Goal: Information Seeking & Learning: Learn about a topic

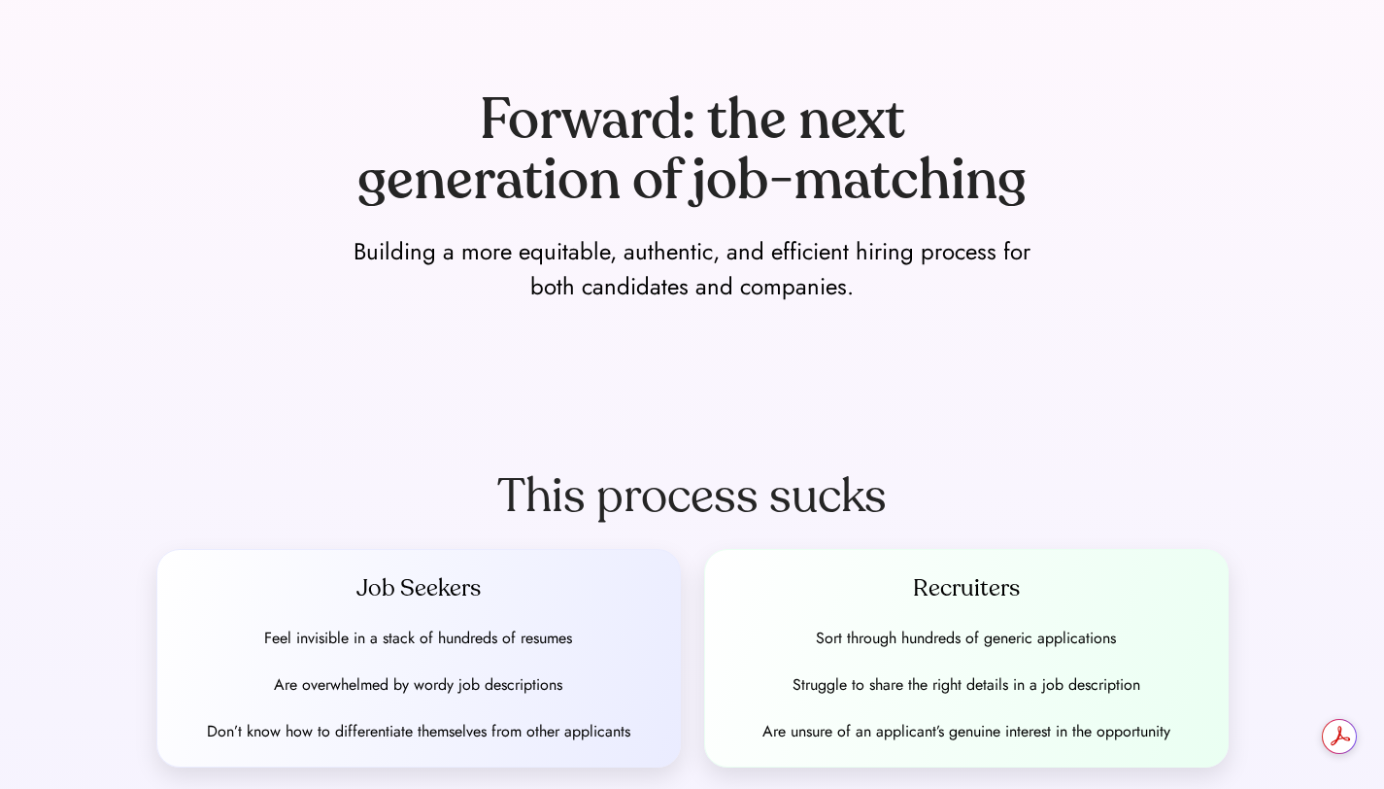
scroll to position [189, 0]
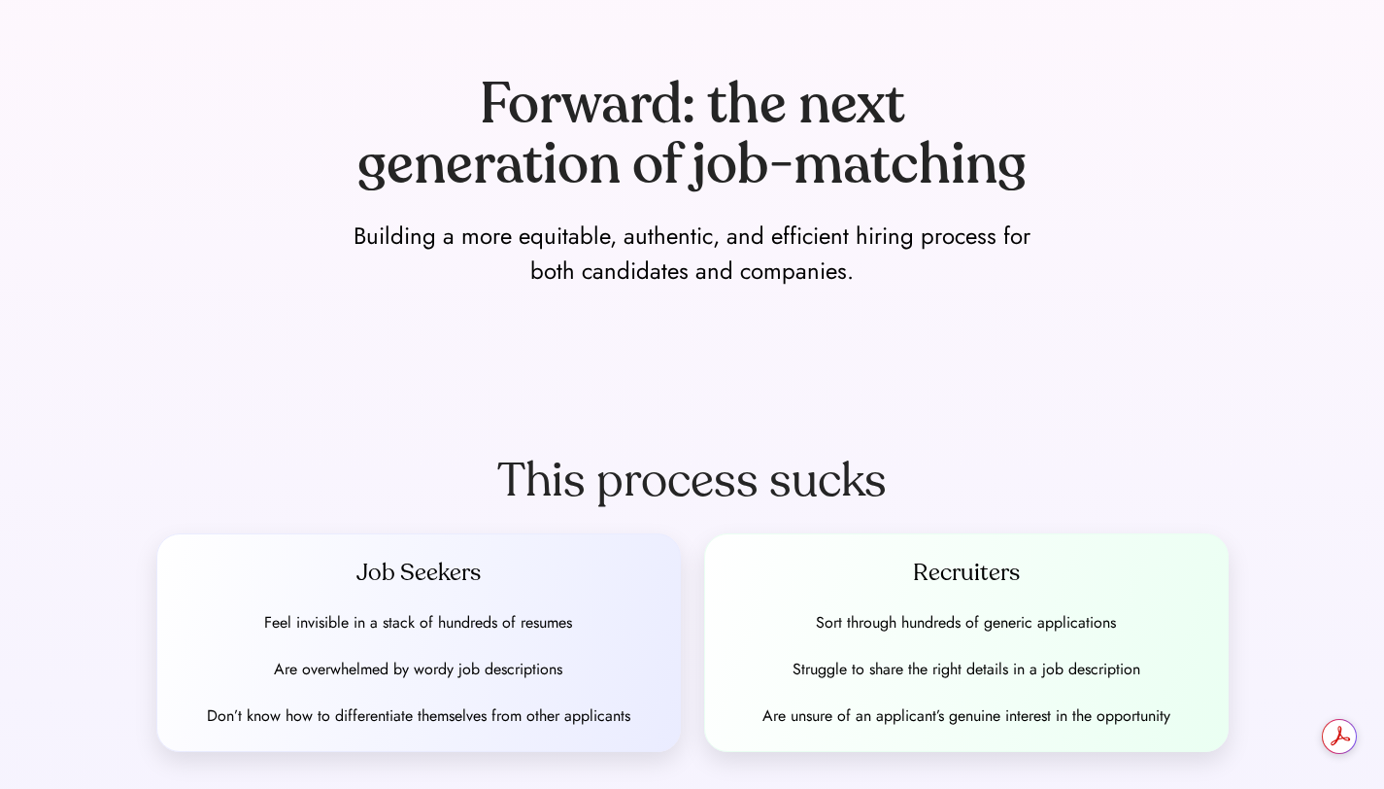
click at [431, 649] on div "Job Seekers Feel invisible in a stack of hundreds of resumes Are overwhelmed by…" at bounding box center [418, 643] width 525 height 220
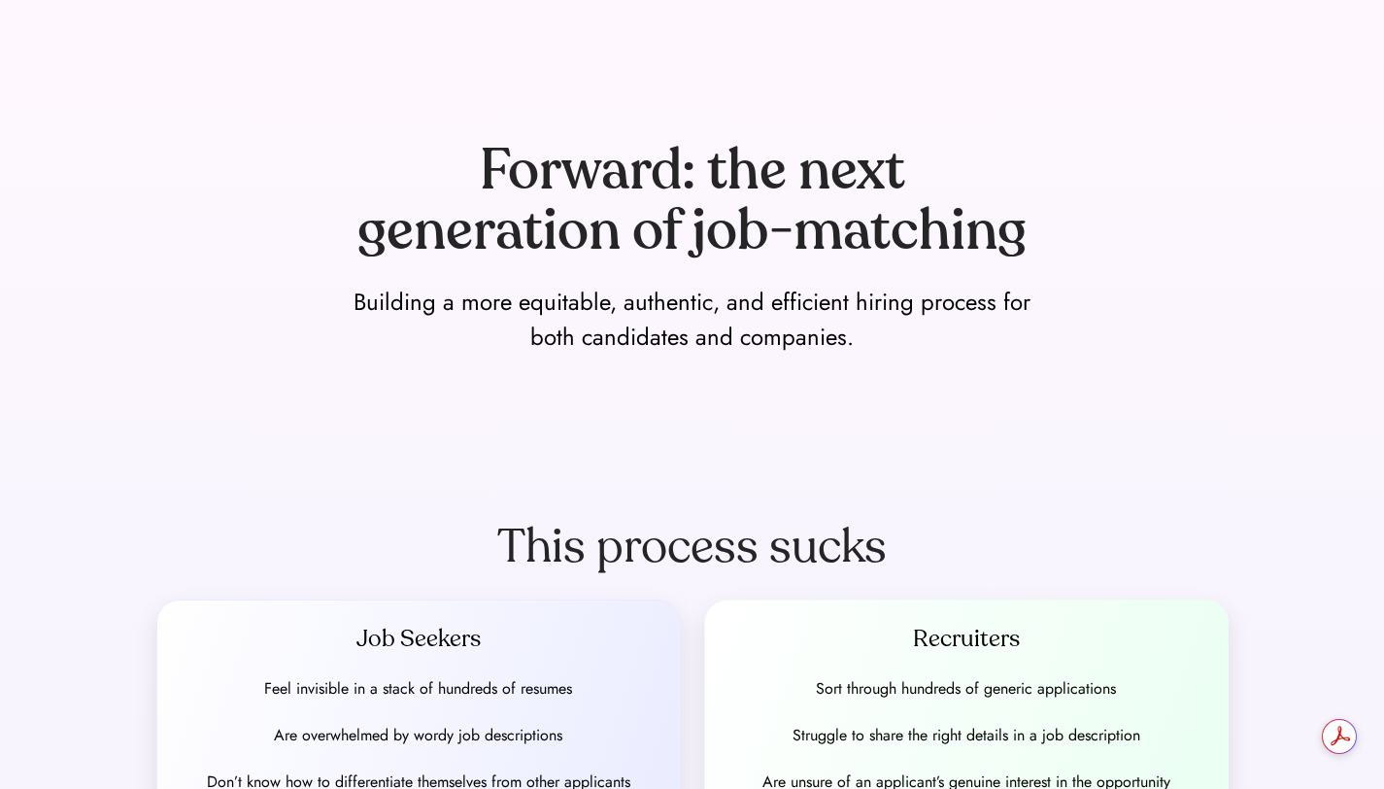
scroll to position [0, 0]
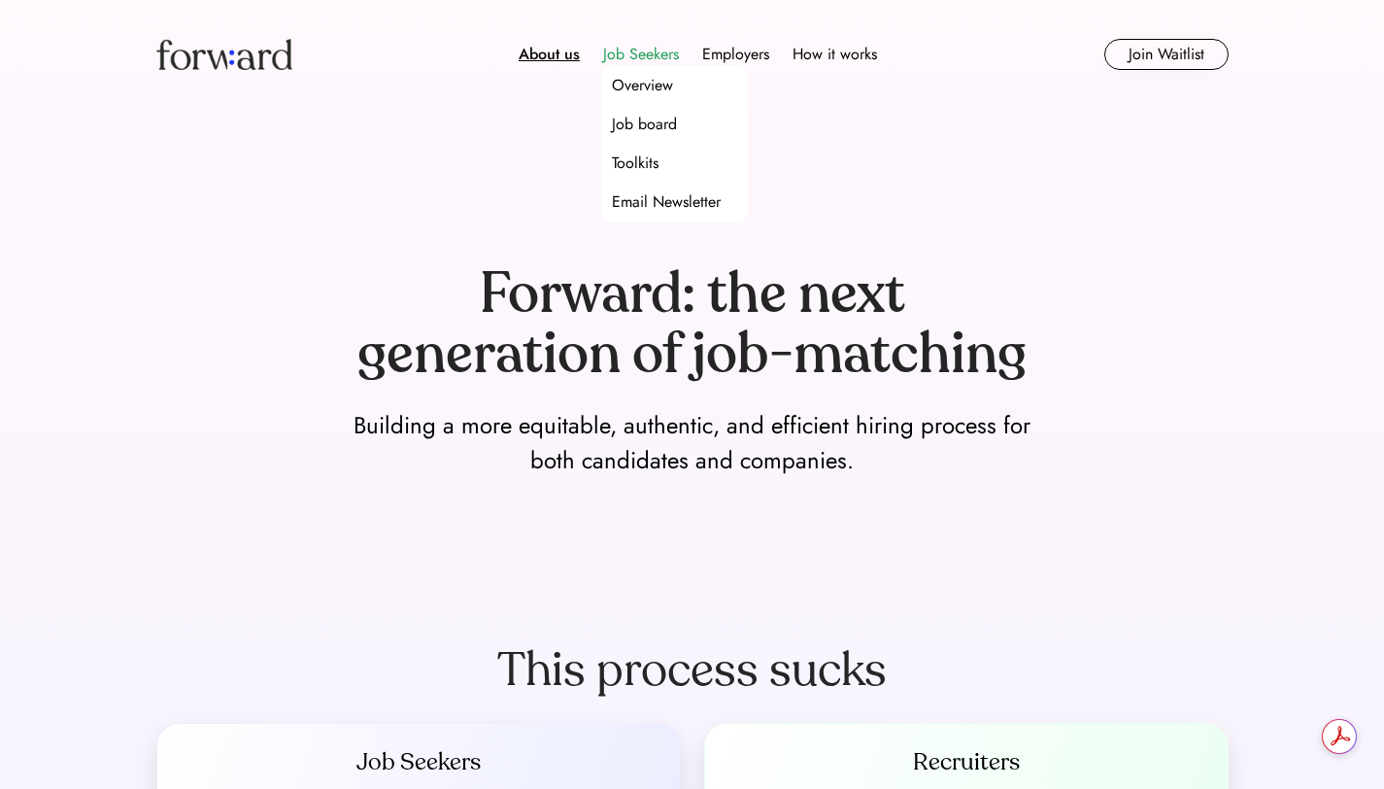
click at [634, 53] on div "Job Seekers" at bounding box center [641, 54] width 76 height 23
click at [638, 123] on div "Job board" at bounding box center [644, 124] width 65 height 23
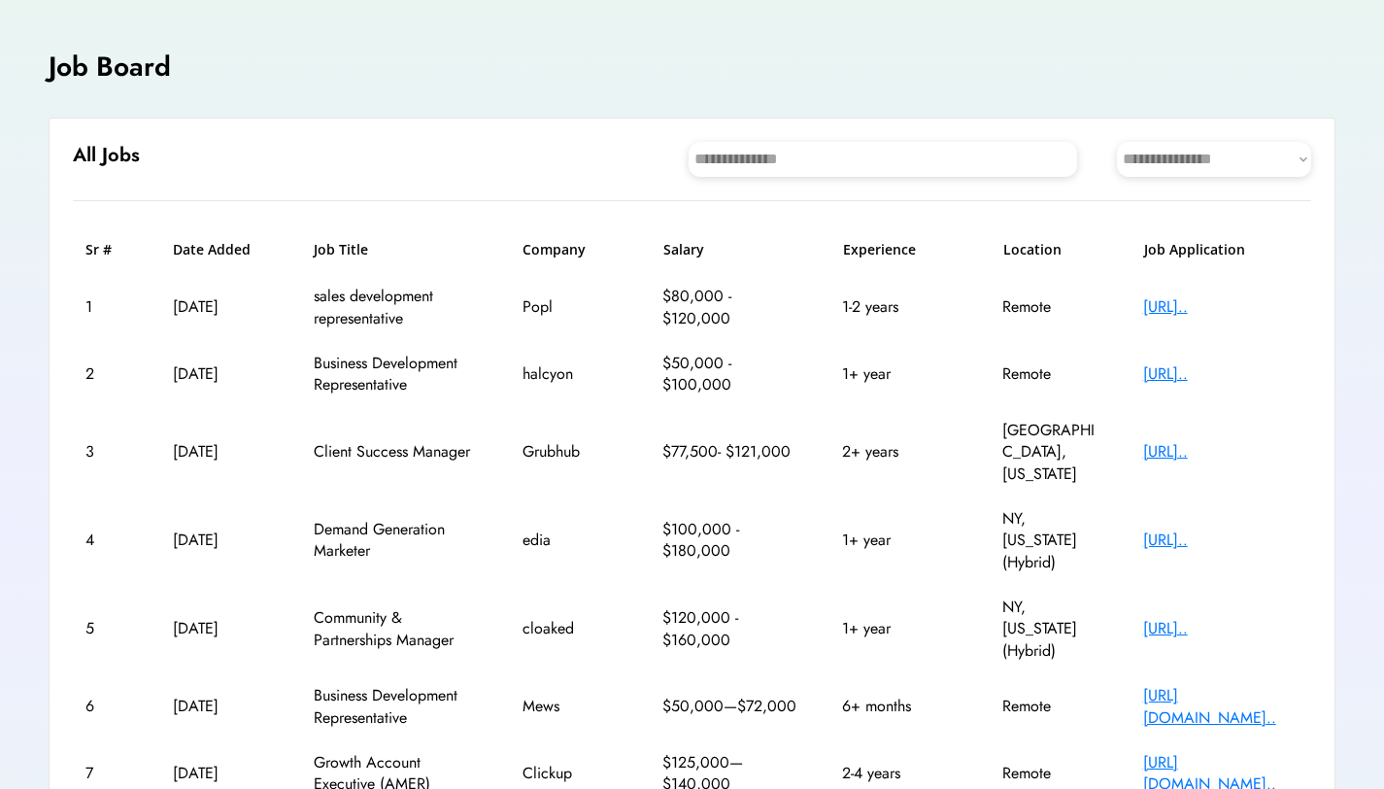
scroll to position [352, 0]
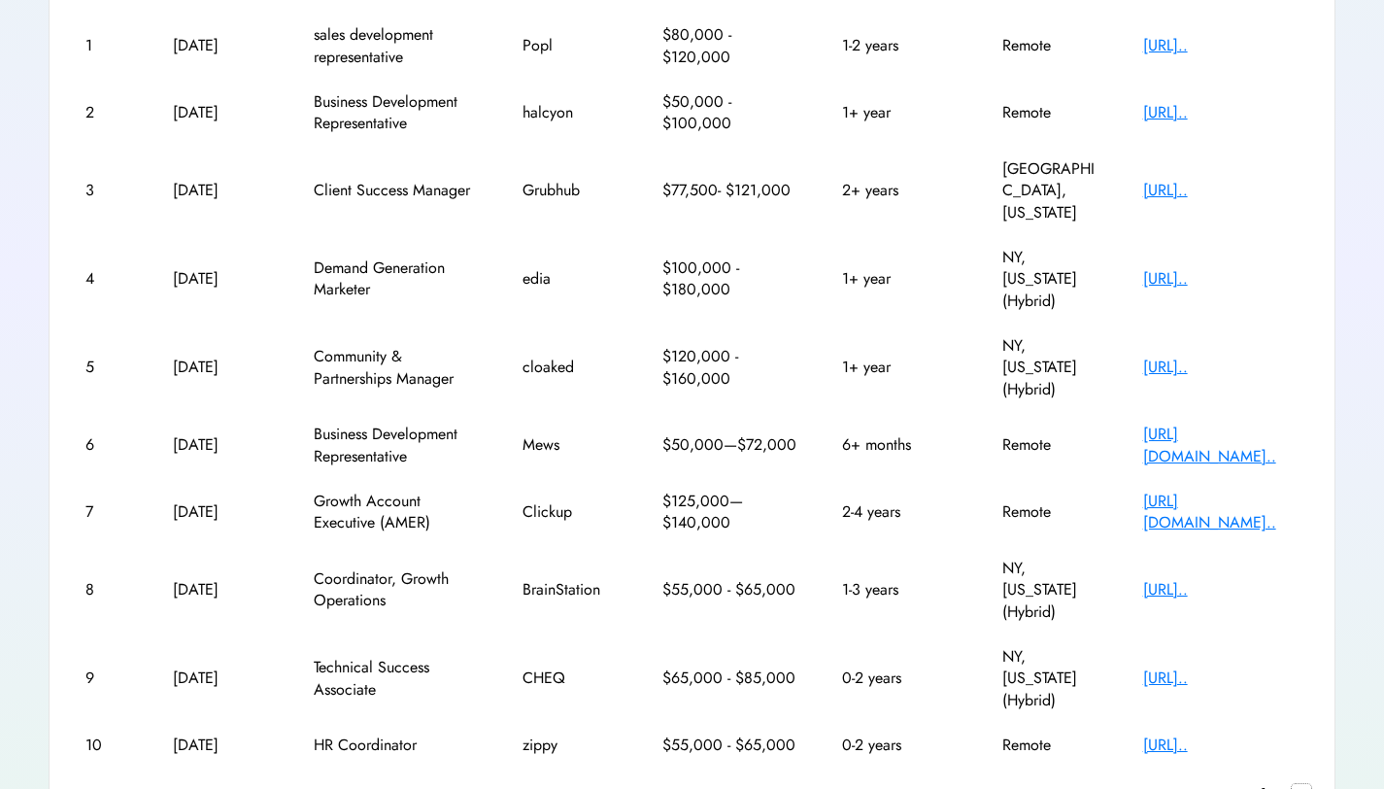
click at [1295, 784] on text "chevron_right" at bounding box center [1301, 793] width 19 height 19
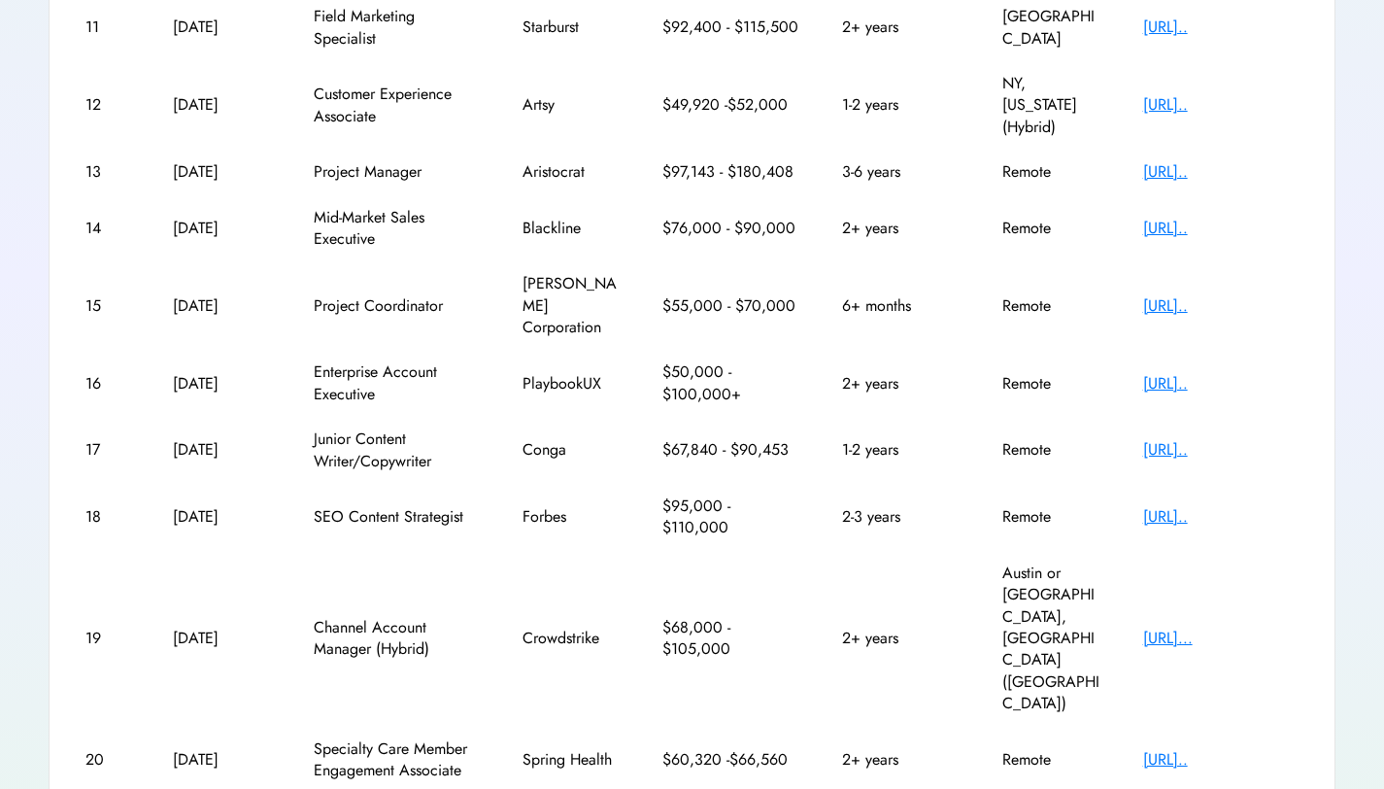
scroll to position [373, 0]
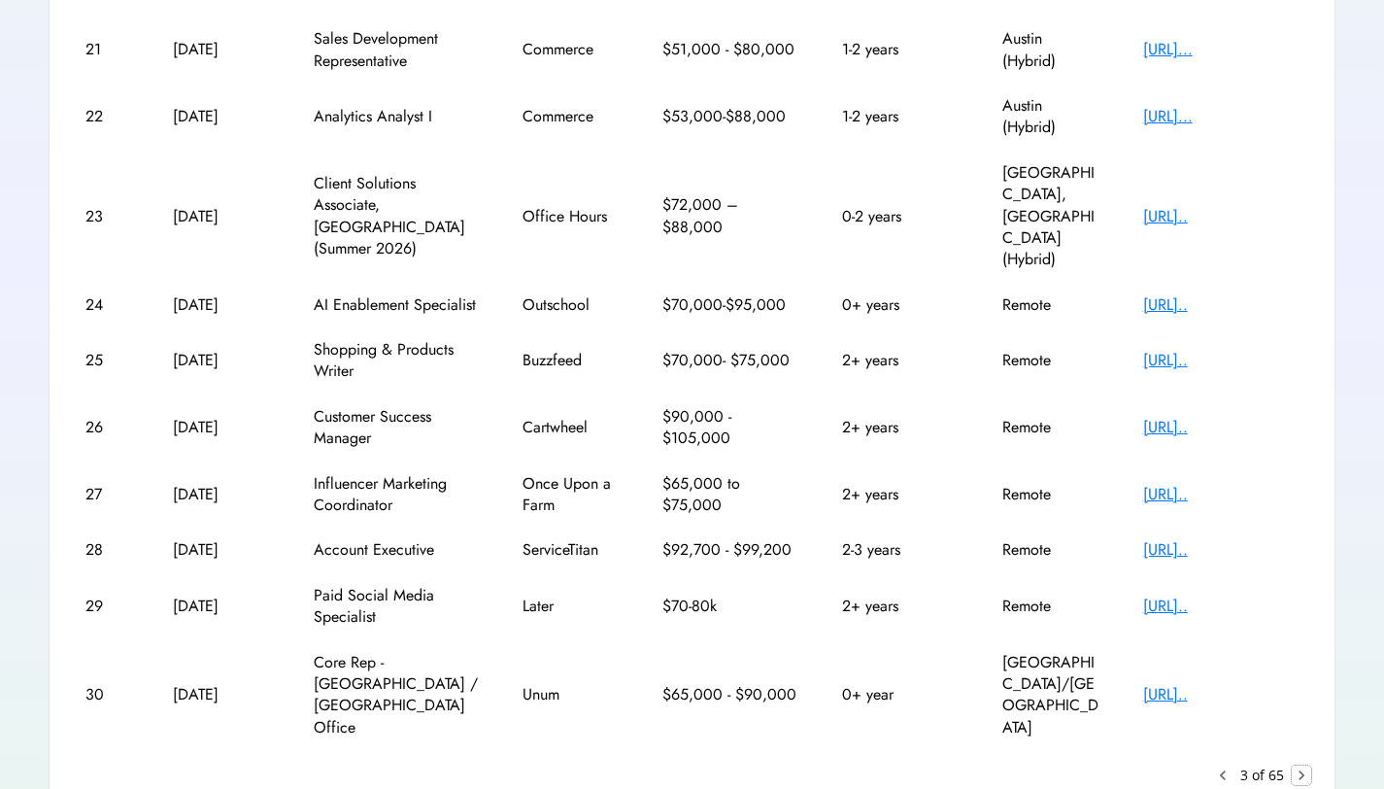
scroll to position [352, 0]
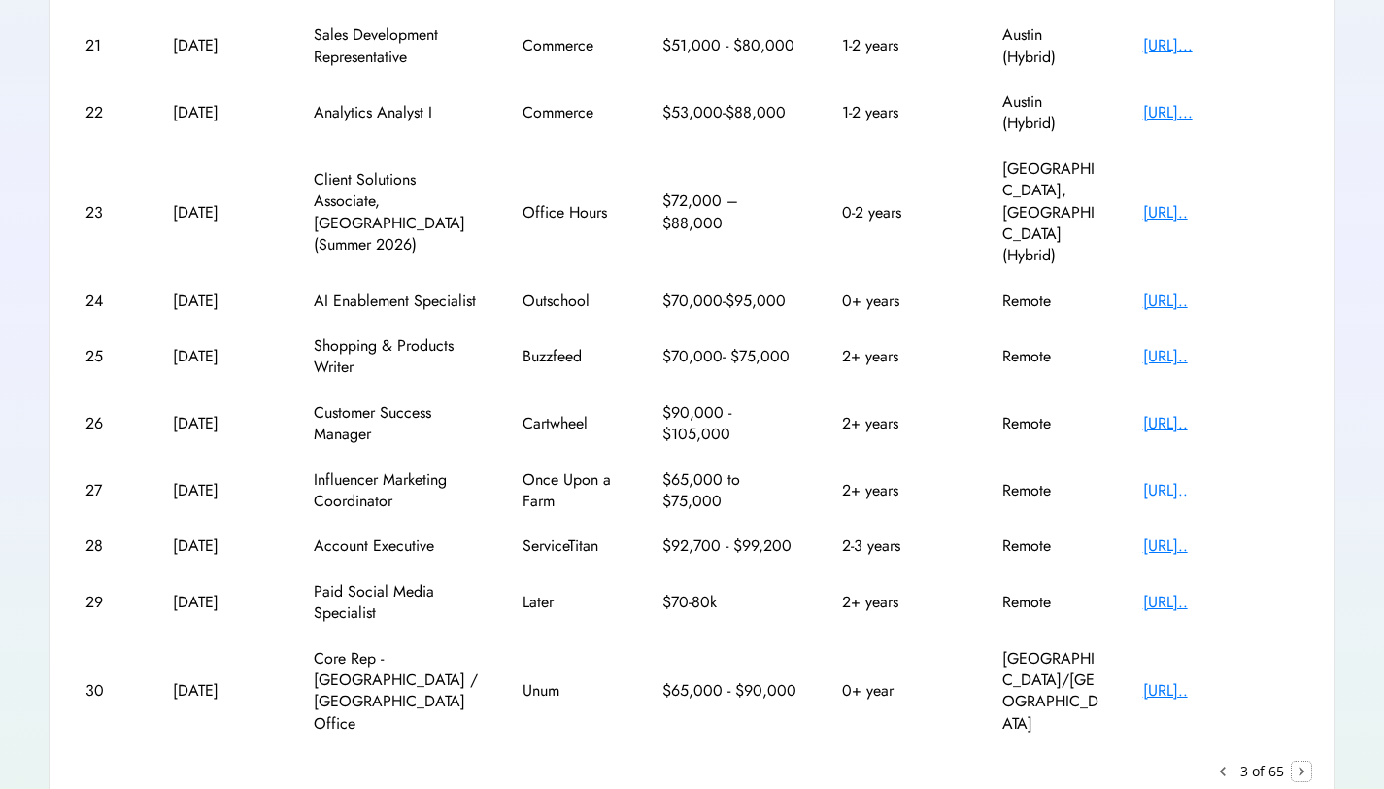
click at [1301, 762] on text "chevron_right" at bounding box center [1301, 771] width 19 height 19
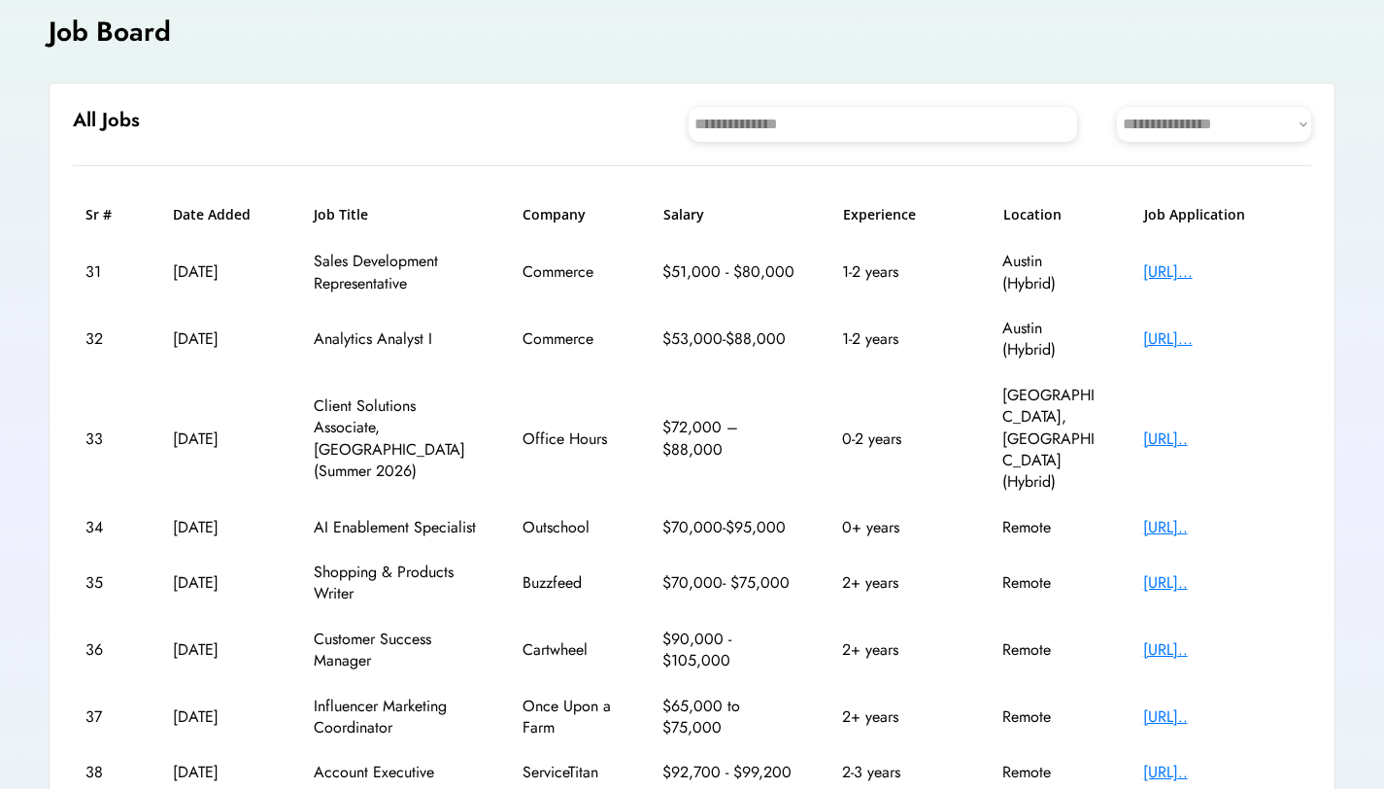
scroll to position [123, 0]
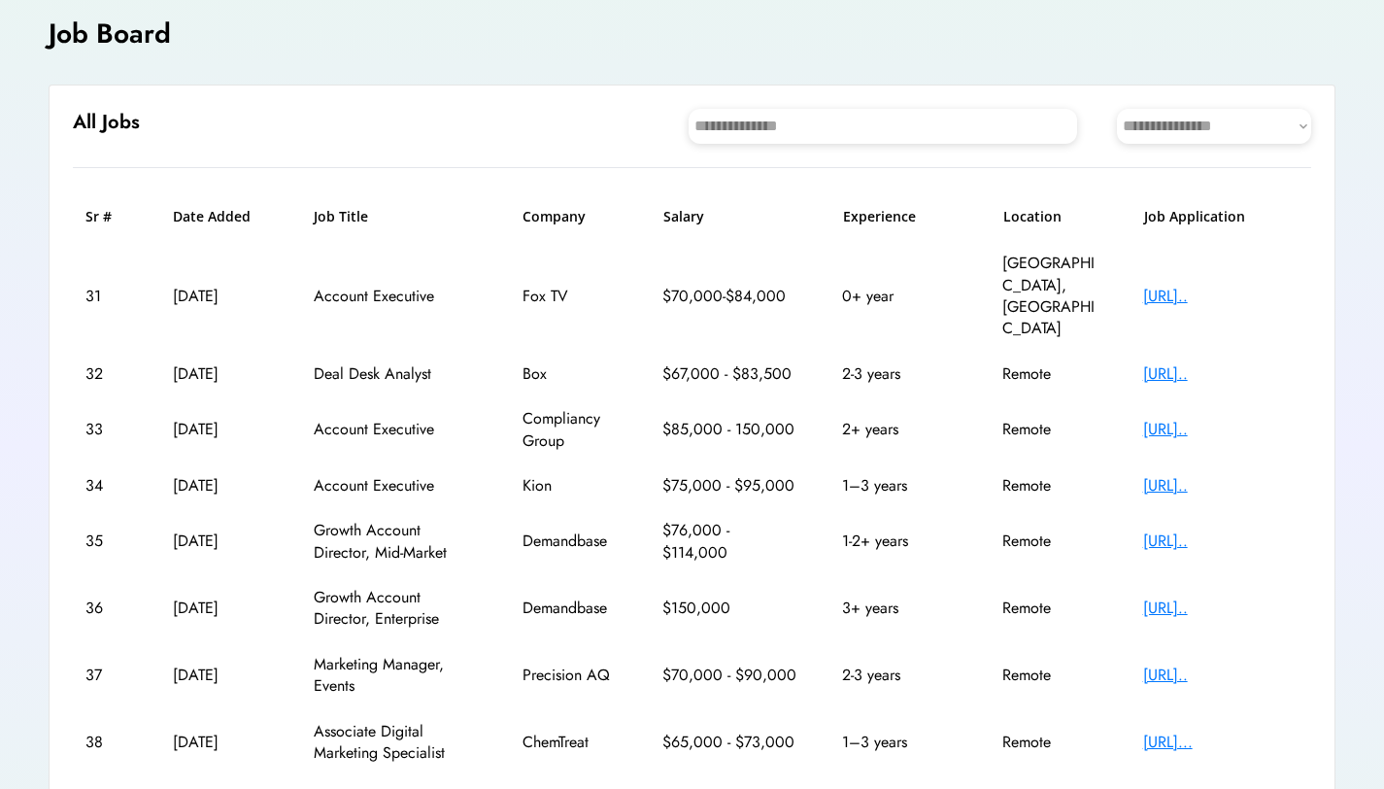
click at [1157, 286] on div "[URL].." at bounding box center [1220, 296] width 155 height 21
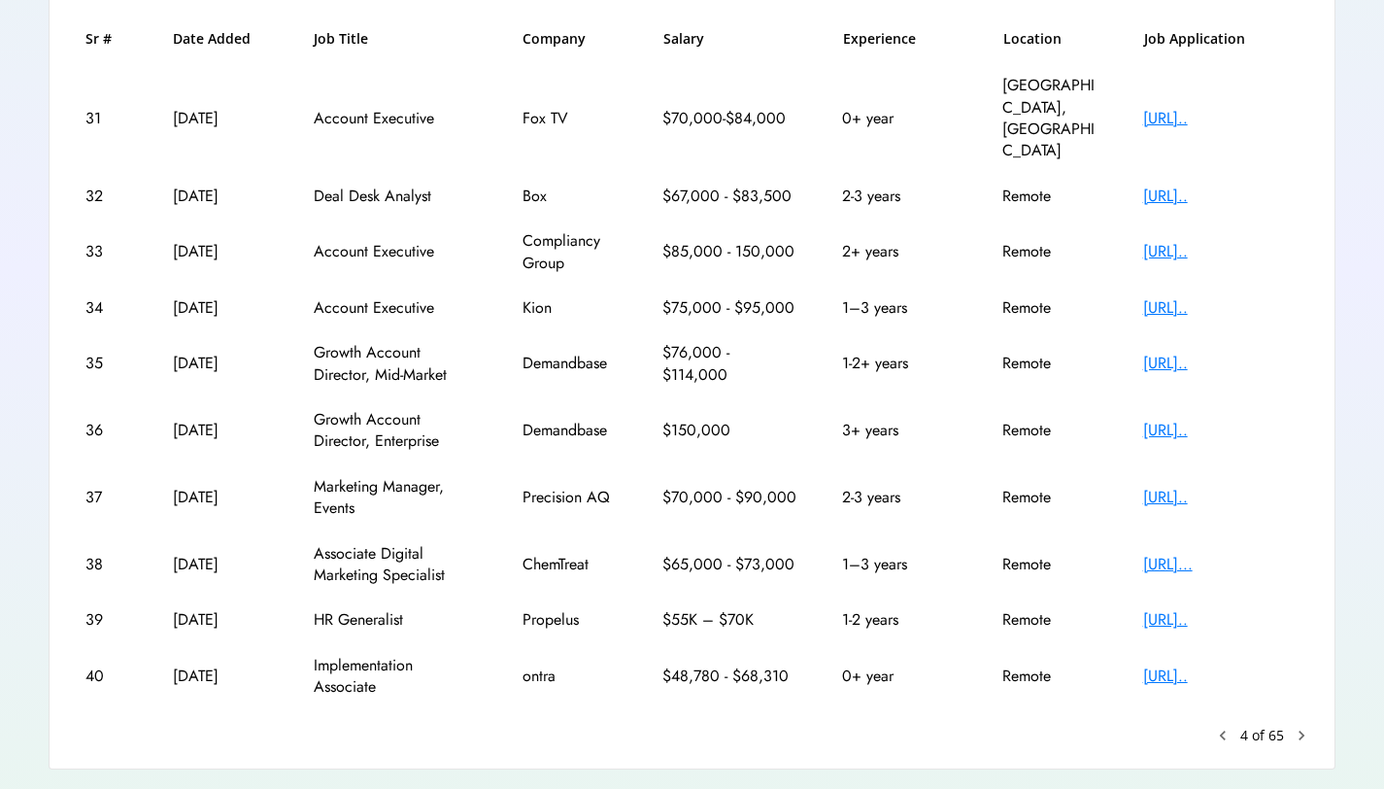
scroll to position [308, 0]
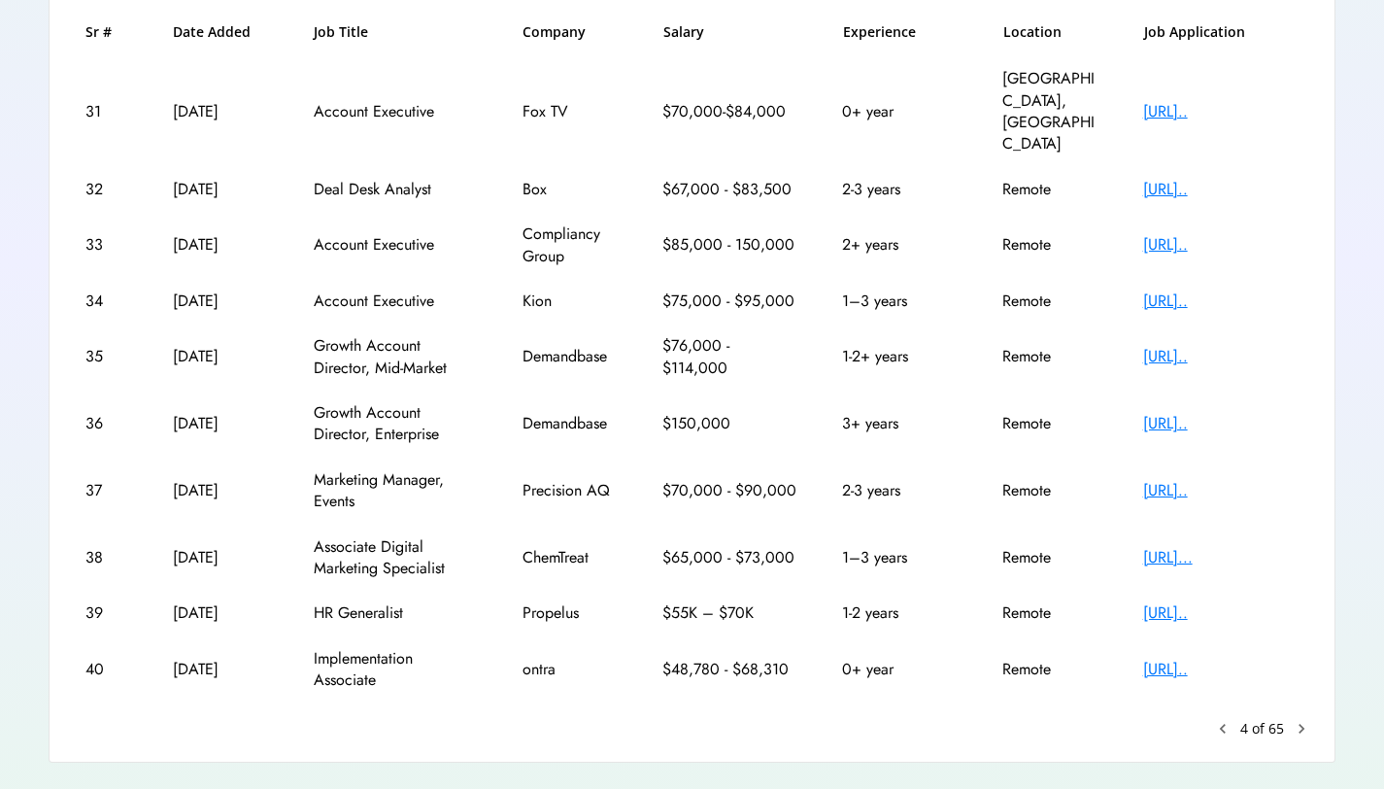
click at [1197, 659] on div "[URL].." at bounding box center [1220, 669] width 155 height 21
click at [1301, 719] on text "chevron_right" at bounding box center [1301, 728] width 19 height 19
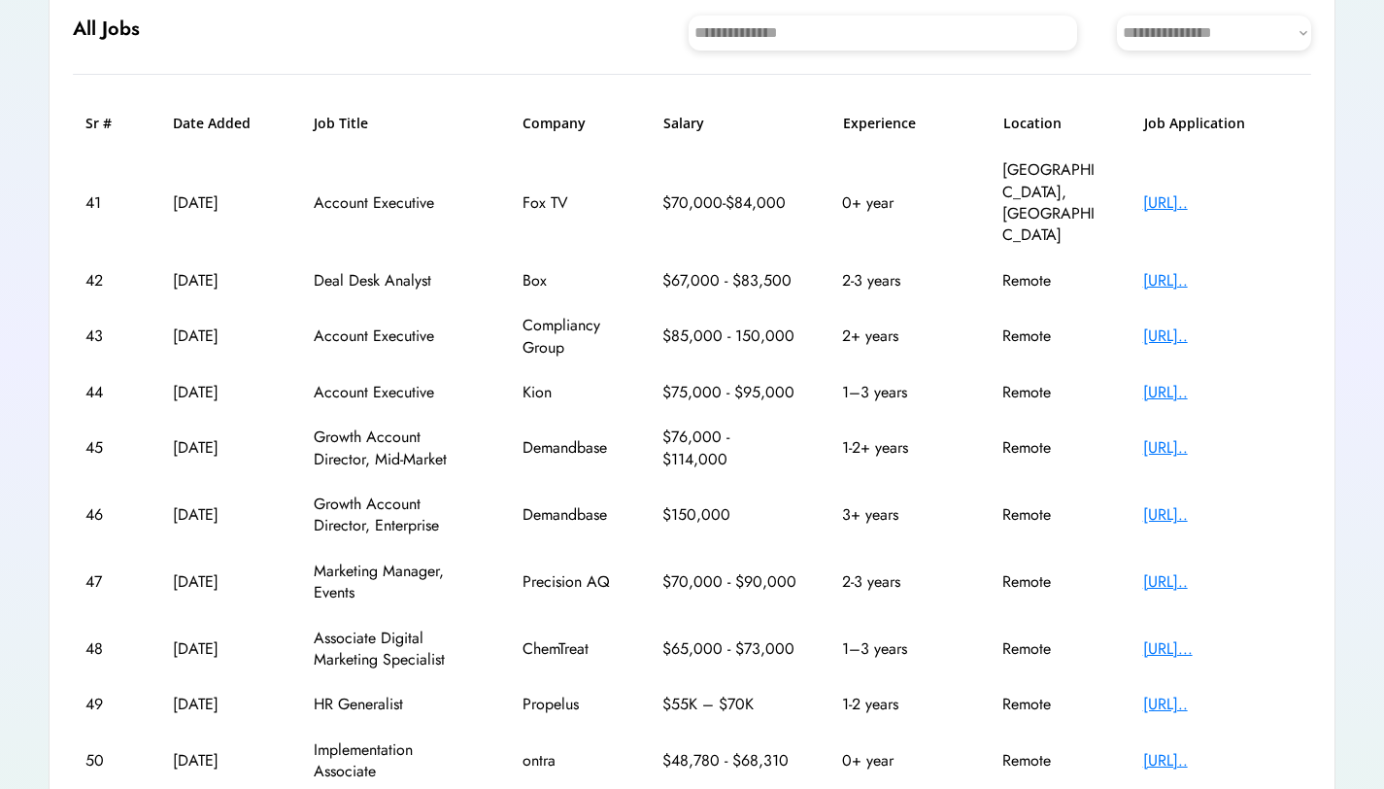
scroll to position [123, 0]
